Goal: Task Accomplishment & Management: Manage account settings

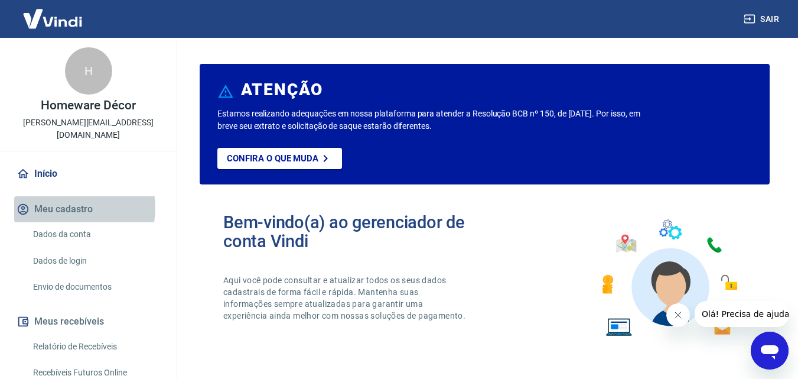
click at [70, 196] on button "Meu cadastro" at bounding box center [88, 209] width 148 height 26
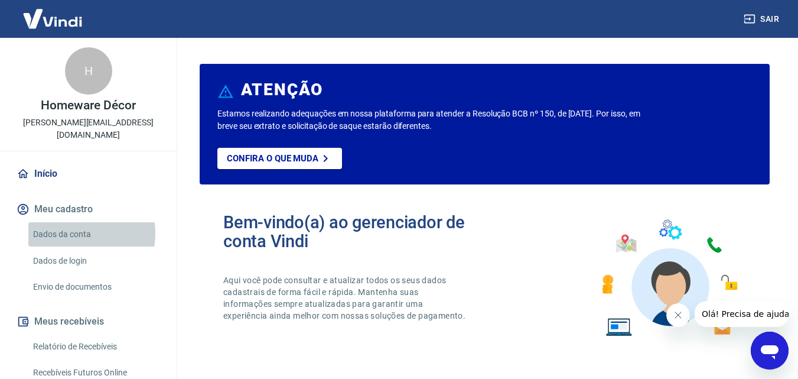
click at [73, 222] on link "Dados da conta" at bounding box center [95, 234] width 134 height 24
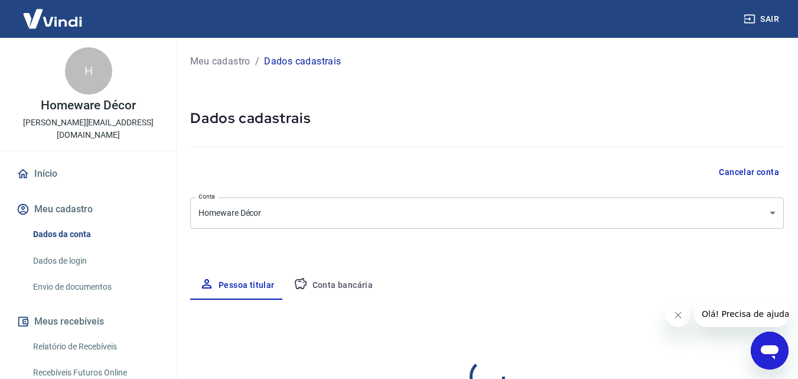
select select "SP"
select select "business"
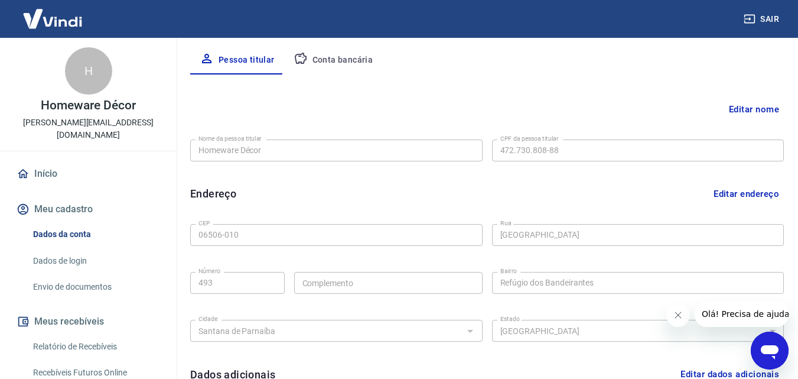
scroll to position [148, 0]
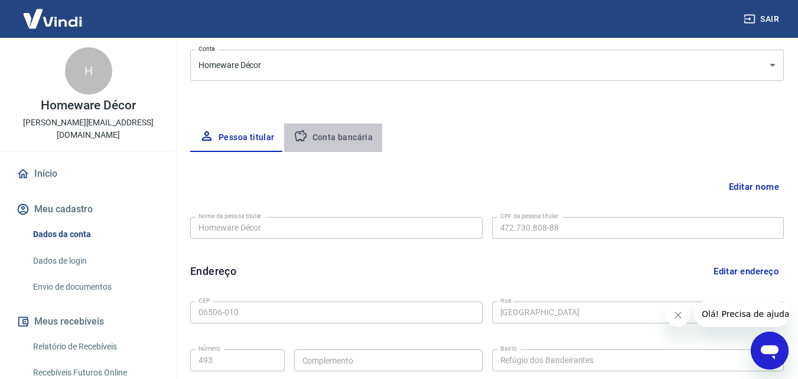
click at [346, 138] on button "Conta bancária" at bounding box center [333, 137] width 99 height 28
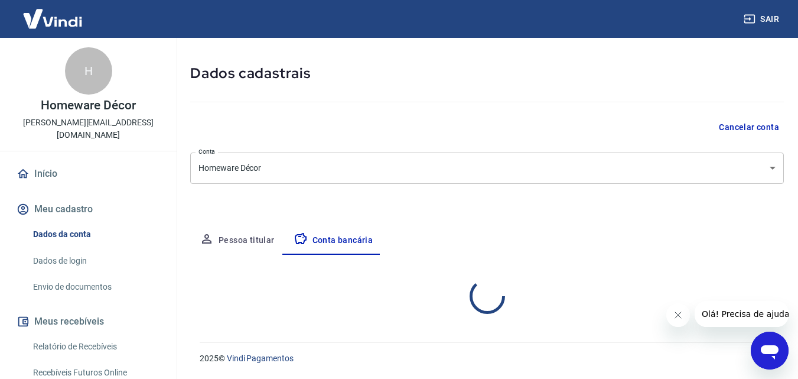
select select "3"
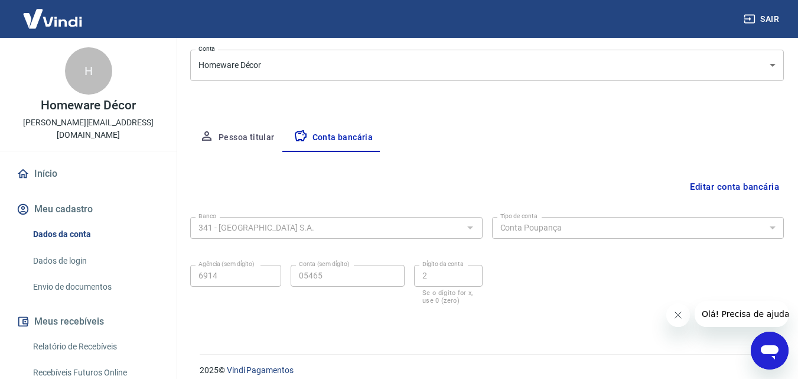
scroll to position [159, 0]
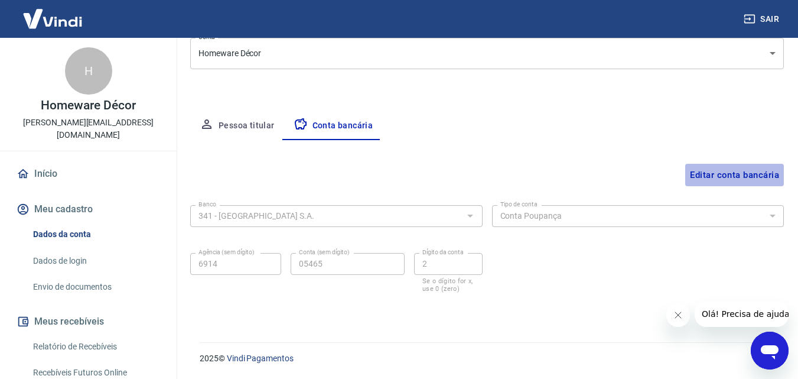
click at [750, 167] on button "Editar conta bancária" at bounding box center [734, 175] width 99 height 22
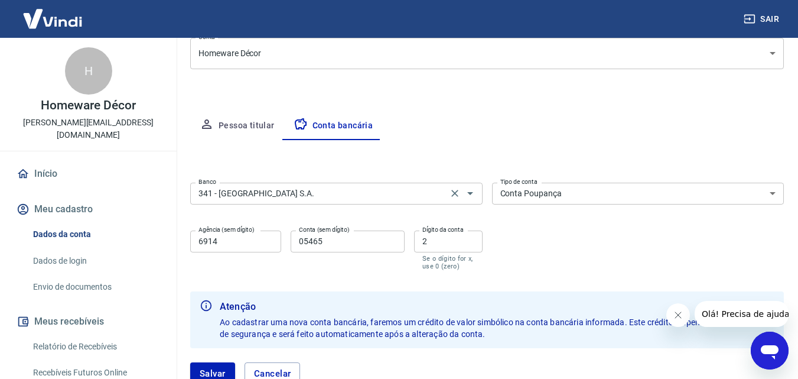
click at [422, 191] on input "341 - [GEOGRAPHIC_DATA] S.A." at bounding box center [319, 193] width 250 height 15
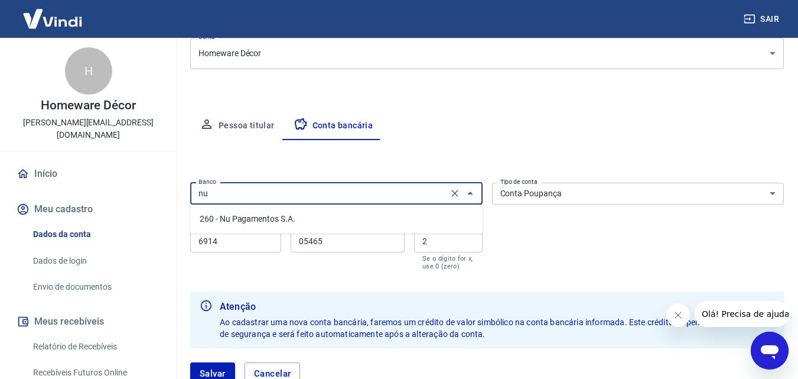
scroll to position [0, 0]
click at [351, 215] on li "260 - Nu Pagamentos S.A." at bounding box center [336, 218] width 292 height 19
type input "260 - Nu Pagamentos S.A."
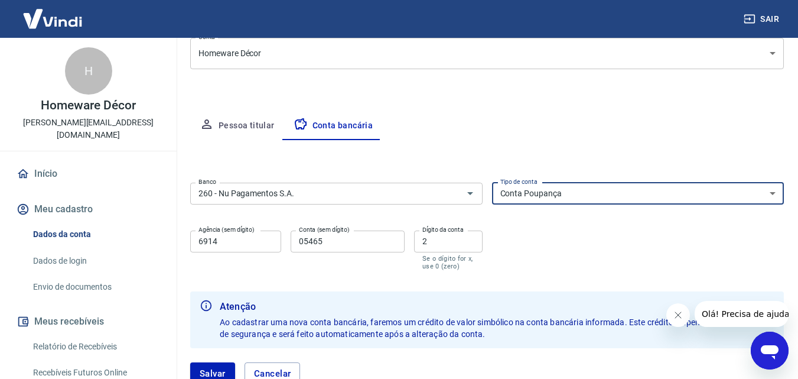
click at [519, 191] on select "Conta Corrente Conta Poupança" at bounding box center [638, 194] width 292 height 22
select select "1"
click at [492, 183] on select "Conta Corrente Conta Poupança" at bounding box center [638, 194] width 292 height 22
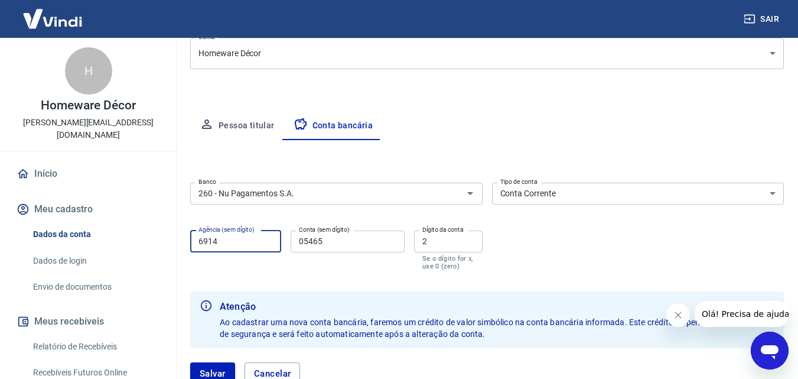
click at [239, 244] on input "6914" at bounding box center [235, 241] width 91 height 22
type input "6"
type input "0001"
click at [314, 245] on input "05465" at bounding box center [348, 241] width 114 height 22
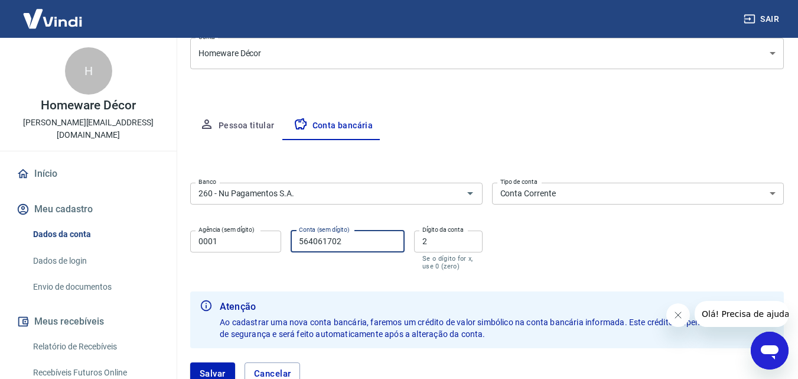
type input "564061702"
click at [445, 245] on input "2" at bounding box center [448, 241] width 69 height 22
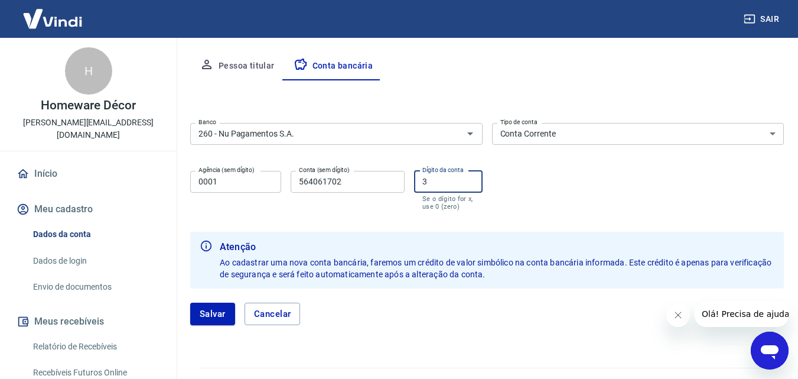
scroll to position [233, 0]
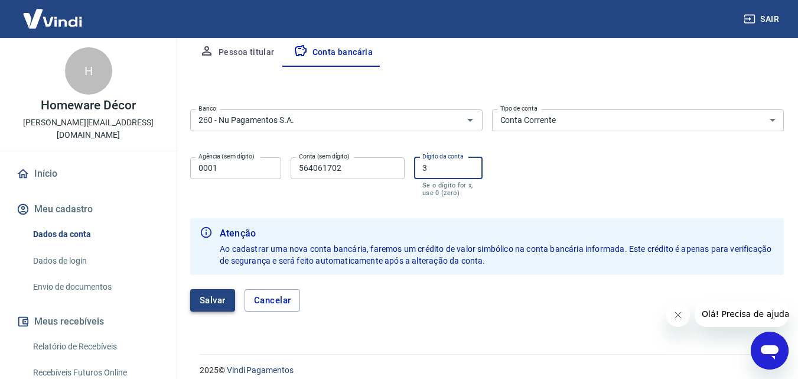
type input "3"
click at [203, 301] on button "Salvar" at bounding box center [212, 300] width 45 height 22
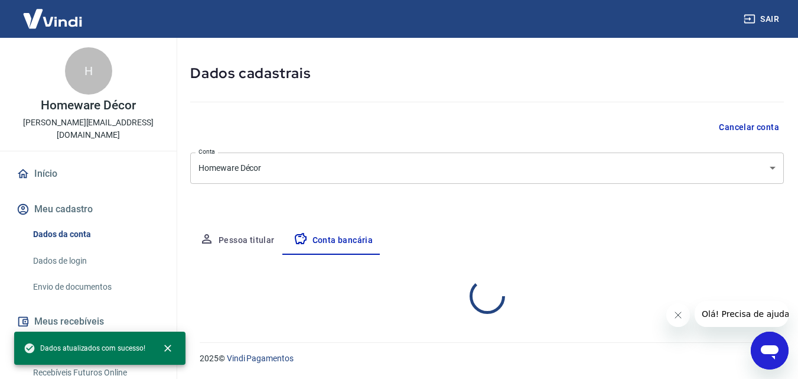
select select "1"
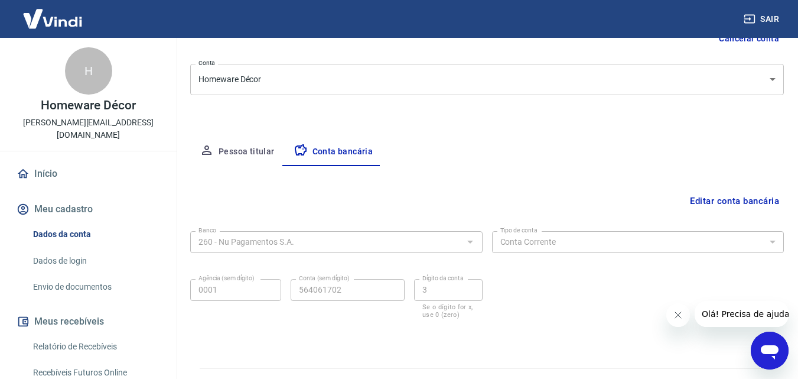
scroll to position [159, 0]
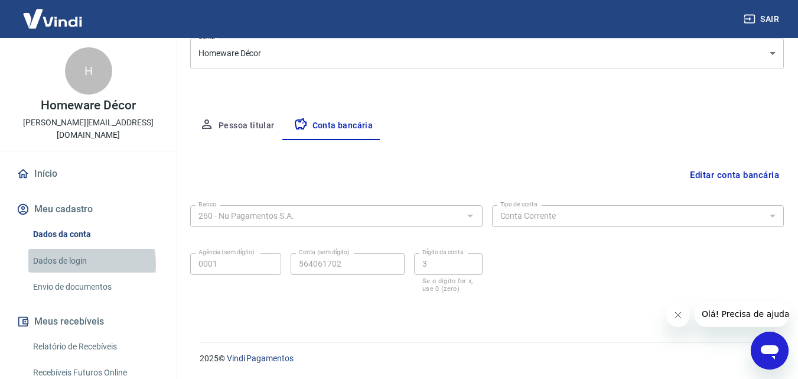
click at [84, 251] on link "Dados de login" at bounding box center [95, 261] width 134 height 24
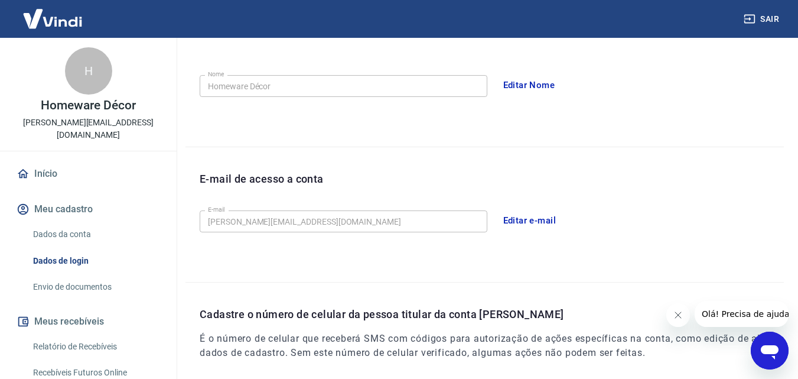
scroll to position [232, 0]
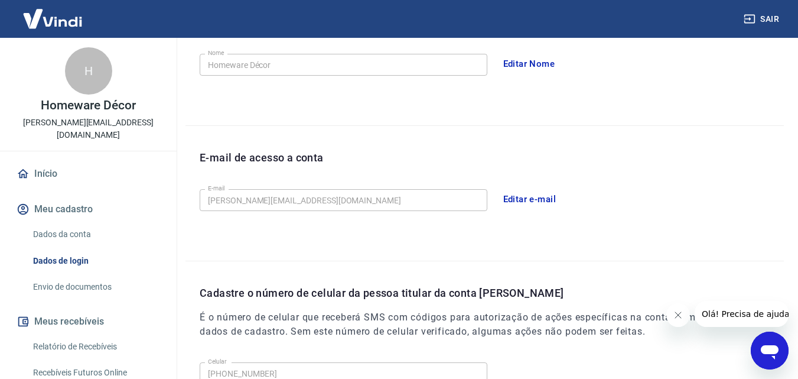
click at [759, 353] on icon "Abrir janela de mensagens" at bounding box center [769, 350] width 21 height 21
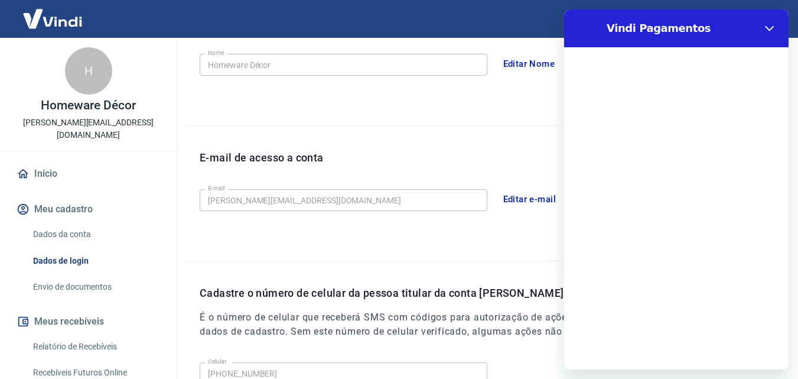
scroll to position [0, 0]
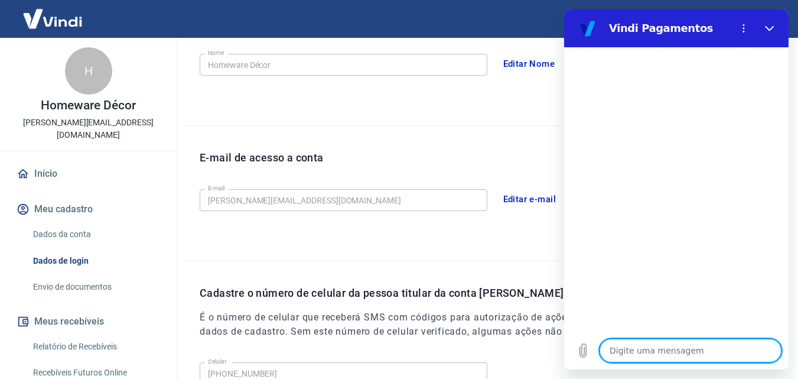
click at [698, 341] on textarea at bounding box center [690, 350] width 182 height 24
type textarea "a"
type textarea "x"
type textarea "aj"
type textarea "x"
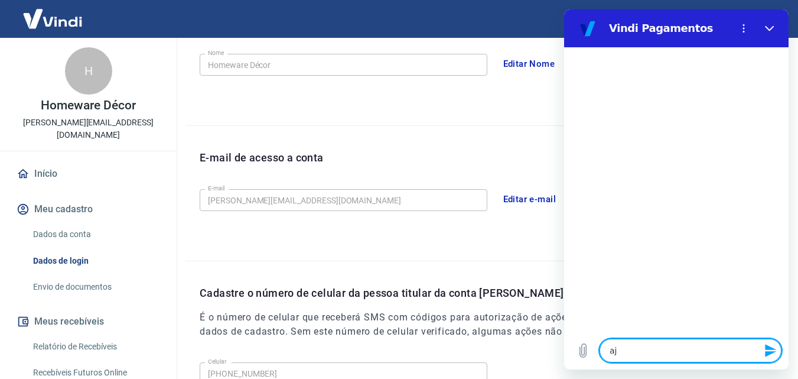
type textarea "aju"
type textarea "x"
type textarea "ajud"
type textarea "x"
type textarea "ajuda"
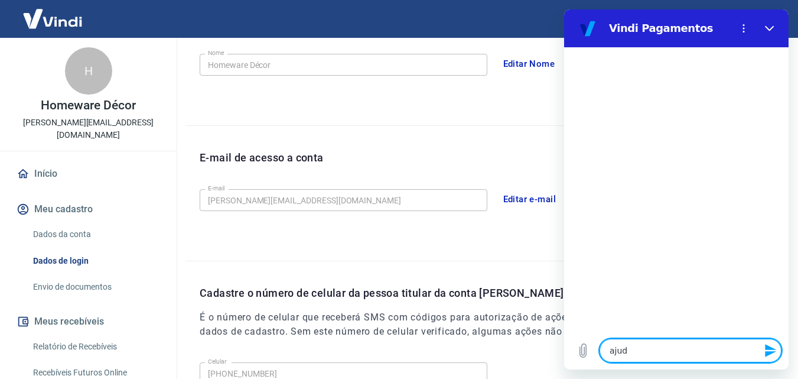
type textarea "x"
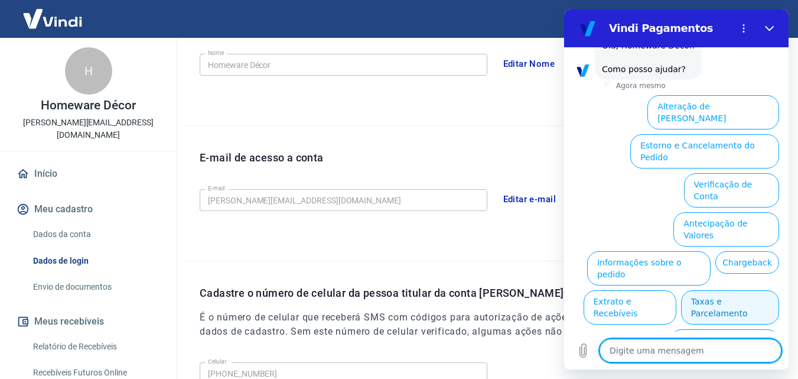
scroll to position [82, 0]
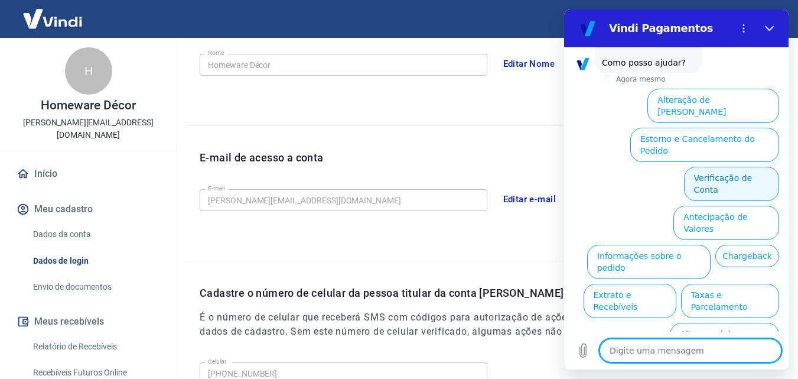
click at [711, 167] on button "Verificação de Conta" at bounding box center [731, 184] width 95 height 34
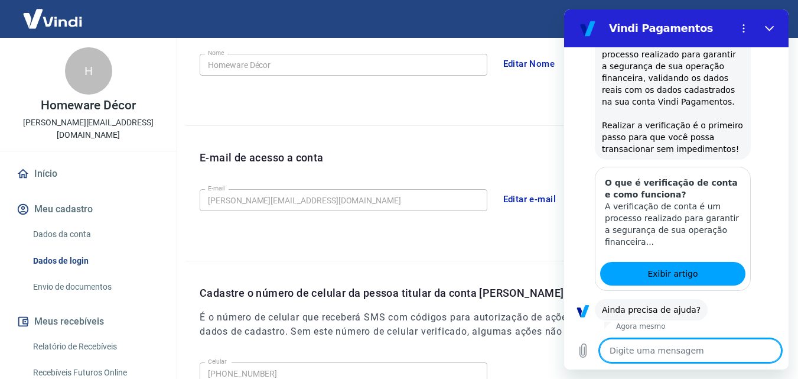
scroll to position [198, 0]
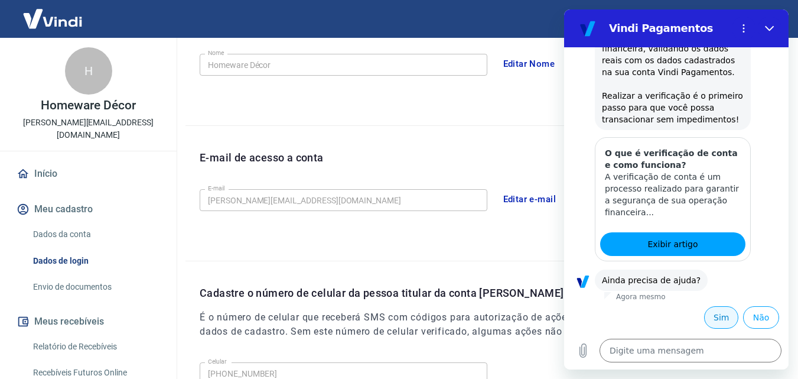
click at [709, 314] on button "Sim" at bounding box center [721, 317] width 34 height 22
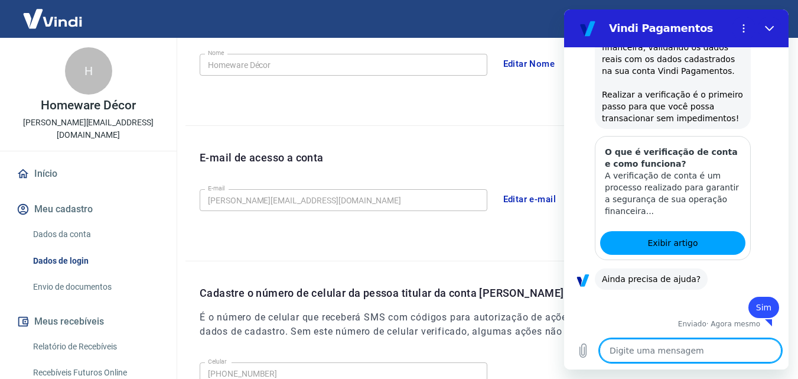
type textarea "x"
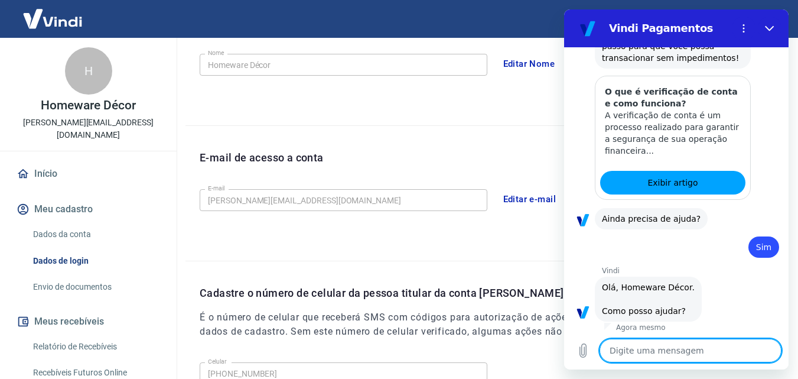
type textarea "f"
type textarea "x"
type textarea "fa"
type textarea "x"
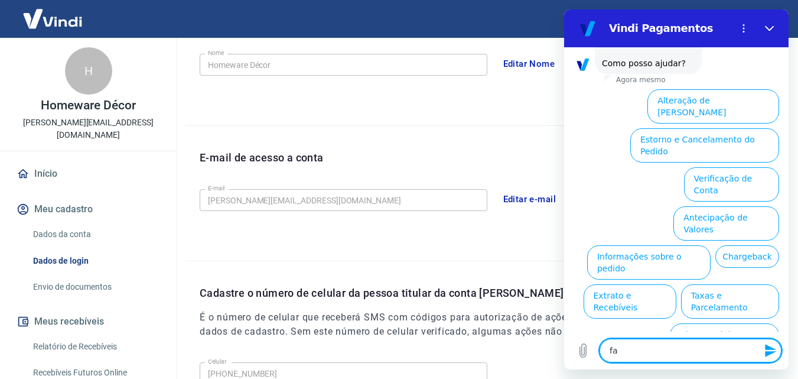
scroll to position [507, 0]
type textarea "fal"
type textarea "x"
type textarea "falA"
type textarea "x"
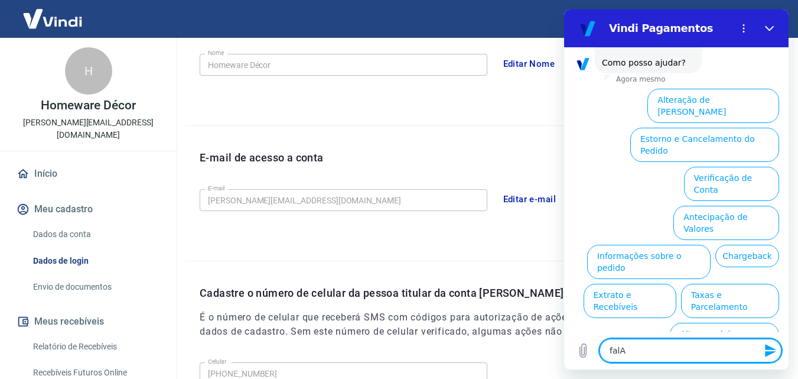
type textarea "fal"
type textarea "x"
type textarea "fala"
type textarea "x"
type textarea "falar"
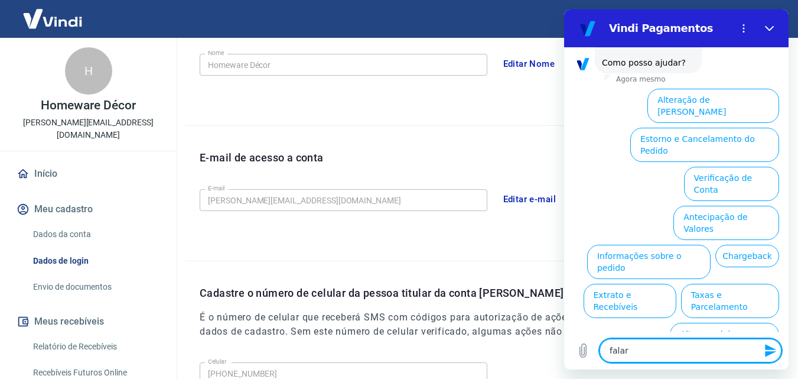
type textarea "x"
type textarea "falar"
type textarea "x"
type textarea "falar c"
type textarea "x"
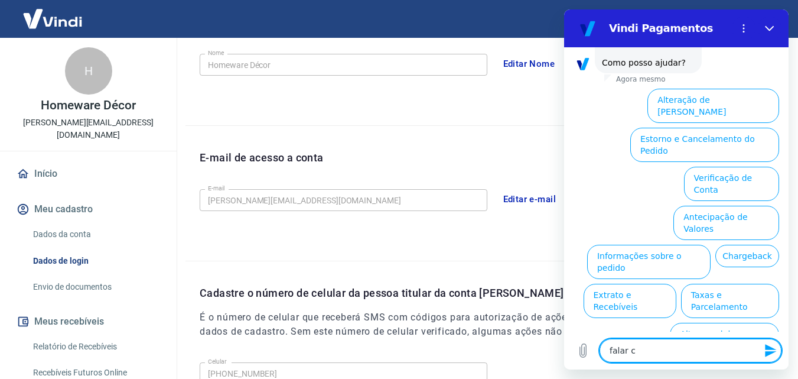
type textarea "falar co"
type textarea "x"
type textarea "falar com"
type textarea "x"
type textarea "falar com"
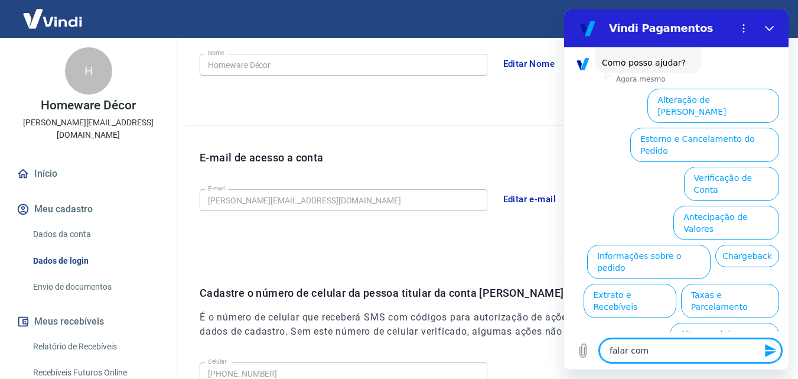
type textarea "x"
type textarea "falar com a"
type textarea "x"
type textarea "falar com at"
type textarea "x"
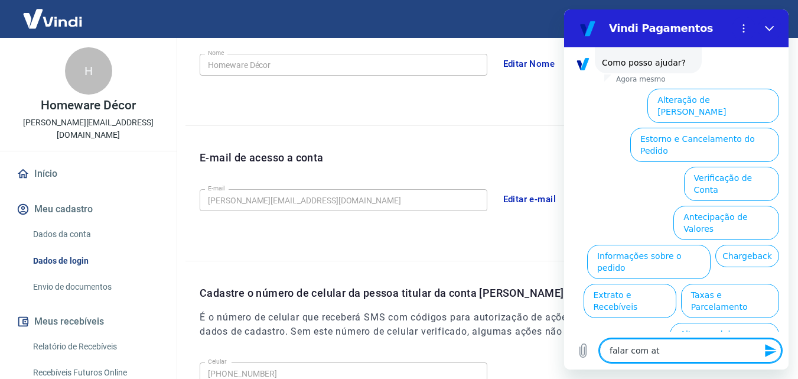
type textarea "falar com ate"
type textarea "x"
type textarea "falar com [GEOGRAPHIC_DATA]"
type textarea "x"
type textarea "falar com atend"
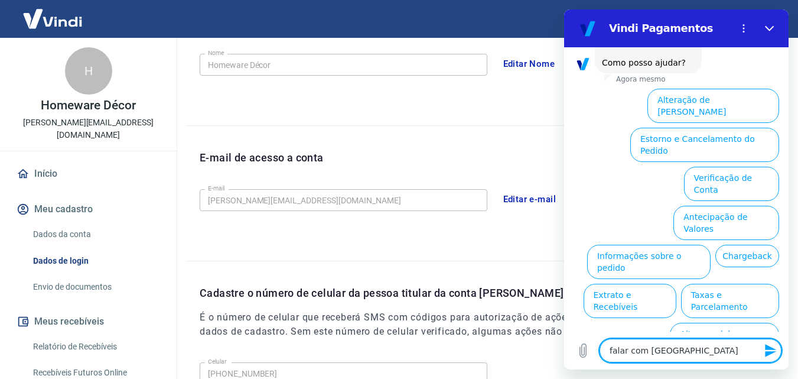
type textarea "x"
type textarea "falar com atende"
type textarea "x"
type textarea "falar com atenden"
type textarea "x"
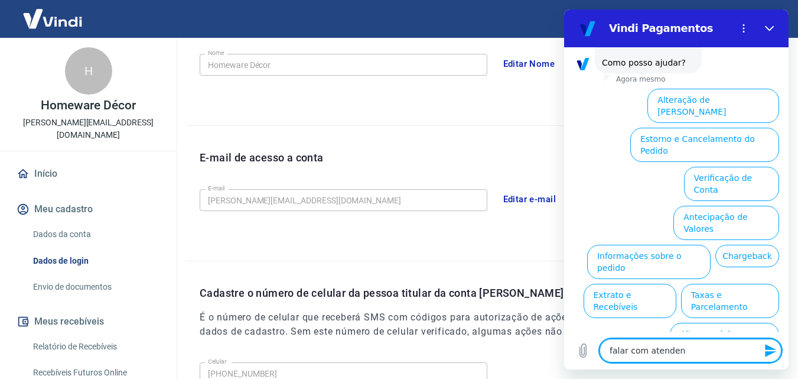
type textarea "falar com atende"
type textarea "x"
type textarea "falar com atendet"
type textarea "x"
type textarea "falar com atendete"
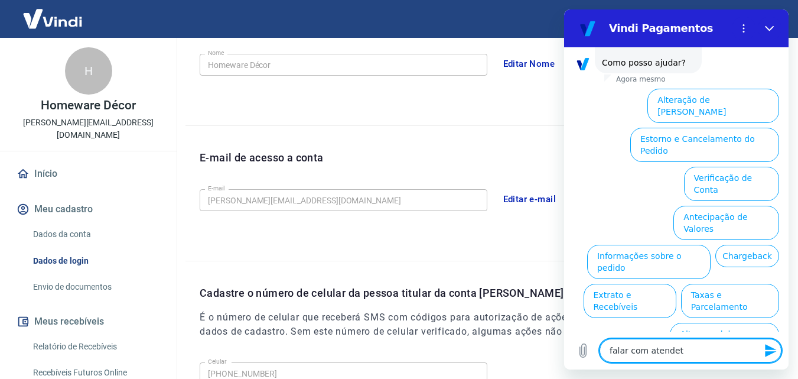
type textarea "x"
type textarea "falar com atendete"
type textarea "x"
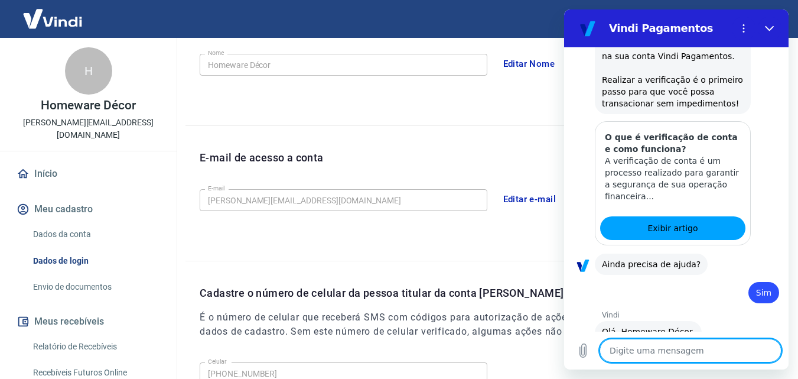
scroll to position [203, 0]
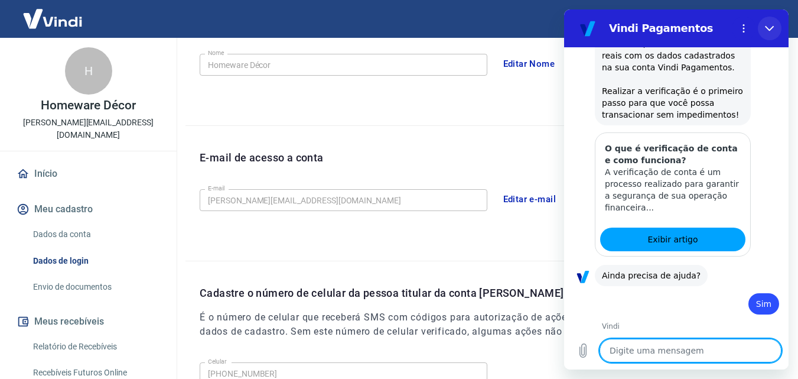
click at [767, 28] on icon "Fechar" at bounding box center [769, 28] width 9 height 5
type textarea "x"
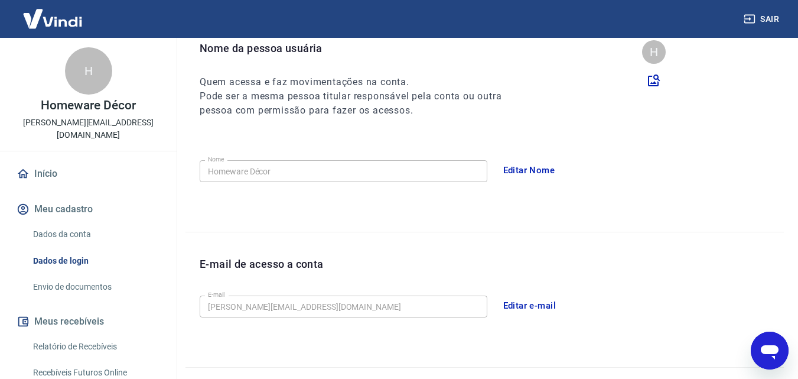
scroll to position [118, 0]
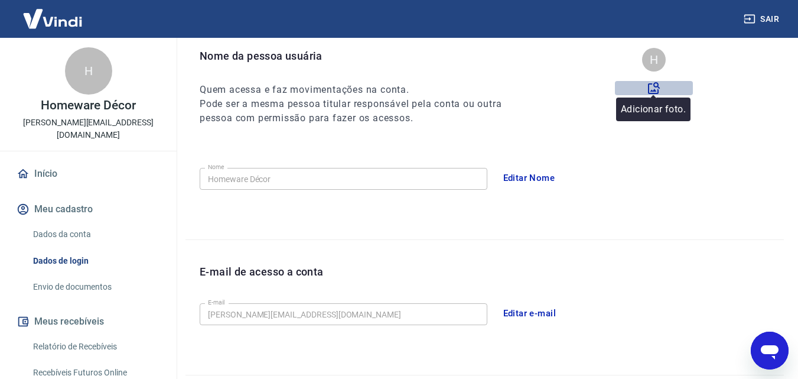
click at [650, 90] on icon at bounding box center [654, 88] width 14 height 14
click at [0, 0] on input "file" at bounding box center [0, 0] width 0 height 0
